Goal: Information Seeking & Learning: Check status

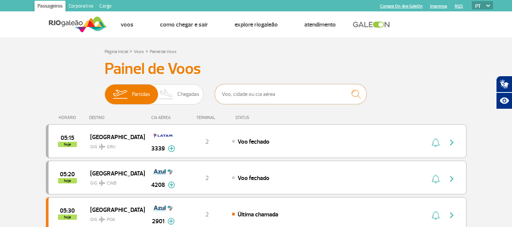
drag, startPoint x: 269, startPoint y: 96, endPoint x: 267, endPoint y: 89, distance: 7.7
click at [269, 96] on input "text" at bounding box center [290, 94] width 151 height 20
type input "3660"
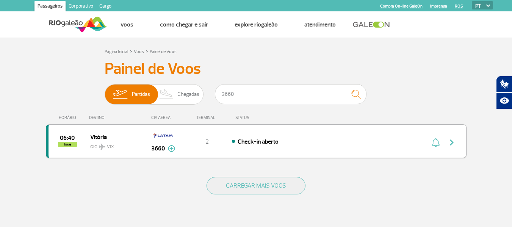
click at [450, 141] on img "button" at bounding box center [451, 142] width 9 height 9
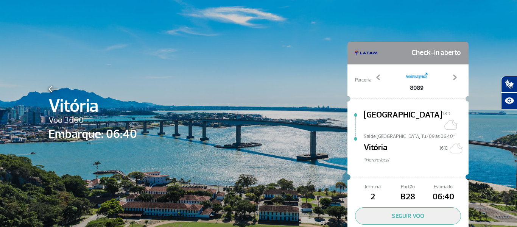
click at [355, 23] on div "Vitória Voo 3660 Embarque: 06:40 Check-in aberto Parceria: 4680 8062 8089 8092 …" at bounding box center [259, 137] width 432 height 274
drag, startPoint x: 294, startPoint y: 2, endPoint x: 219, endPoint y: 22, distance: 77.5
click at [219, 22] on div "Vitória Voo 3660 Embarque: 06:40 Check-in aberto Parceria: 4680 8062 8089 8092 …" at bounding box center [259, 137] width 432 height 274
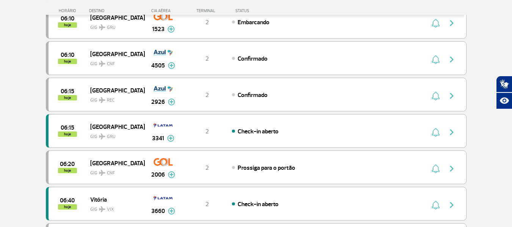
scroll to position [417, 0]
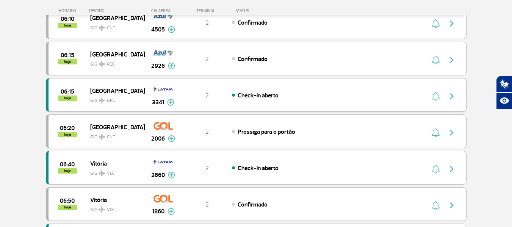
click at [458, 96] on button "button" at bounding box center [453, 95] width 17 height 12
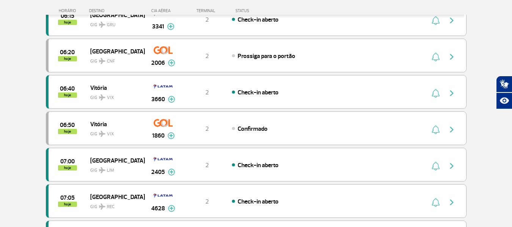
scroll to position [644, 0]
